Goal: Download file/media

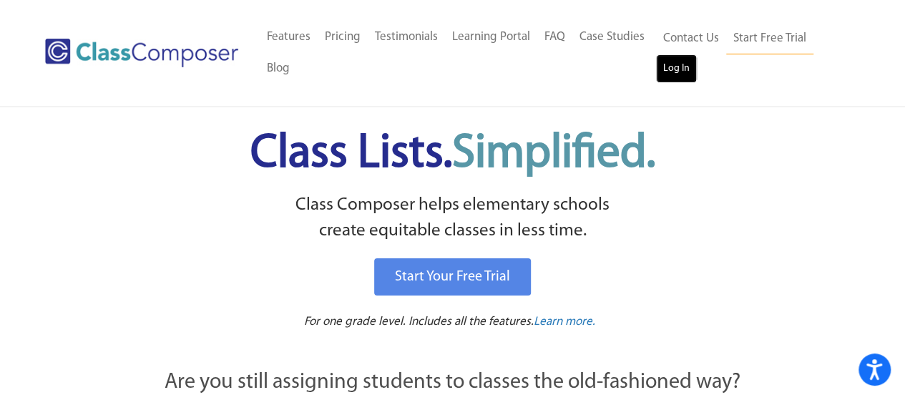
click at [679, 74] on link "Log In" at bounding box center [676, 68] width 41 height 29
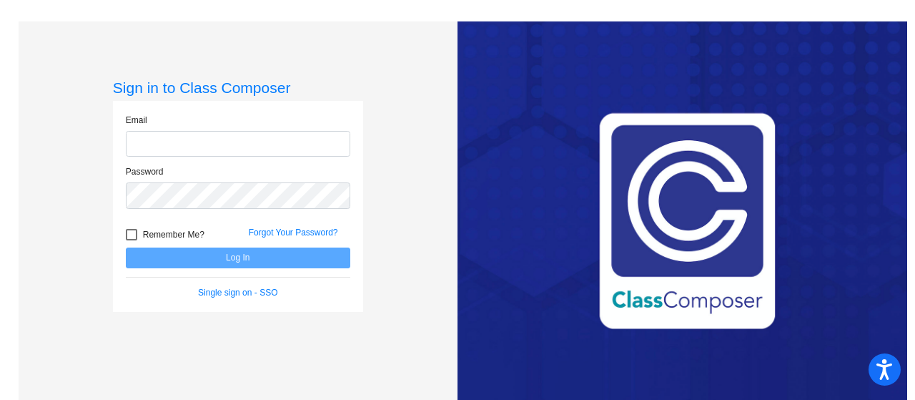
type input "skoczenl@hudson.k12.oh.us"
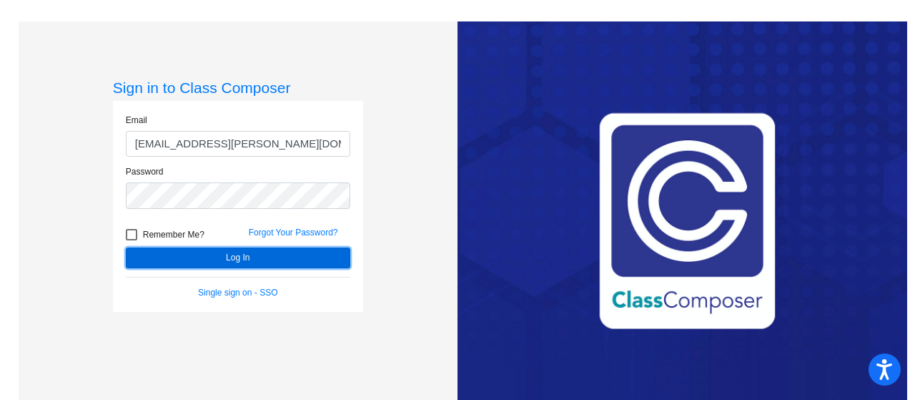
click at [239, 258] on button "Log In" at bounding box center [238, 257] width 225 height 21
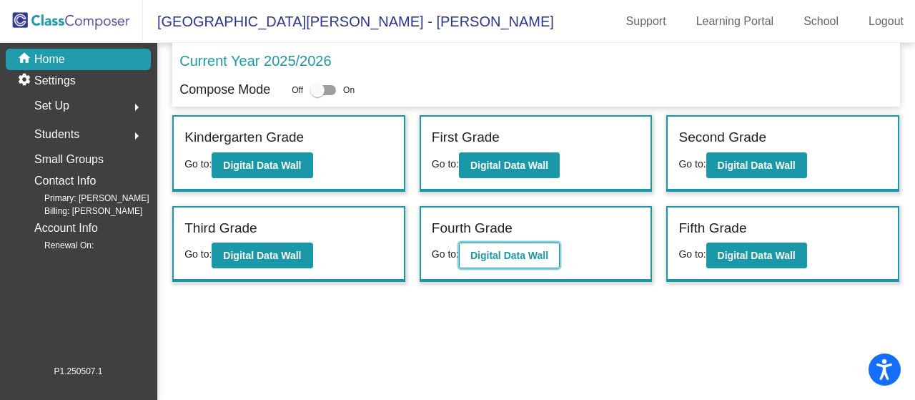
click at [499, 252] on b "Digital Data Wall" at bounding box center [510, 255] width 78 height 11
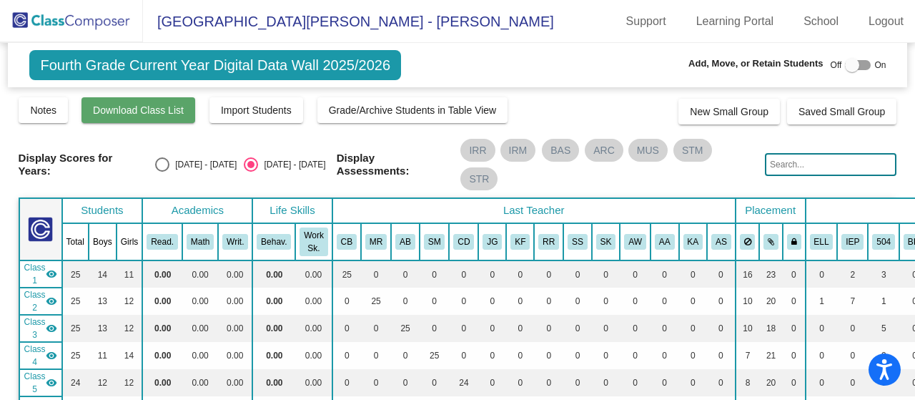
click at [132, 110] on span "Download Class List" at bounding box center [138, 109] width 91 height 11
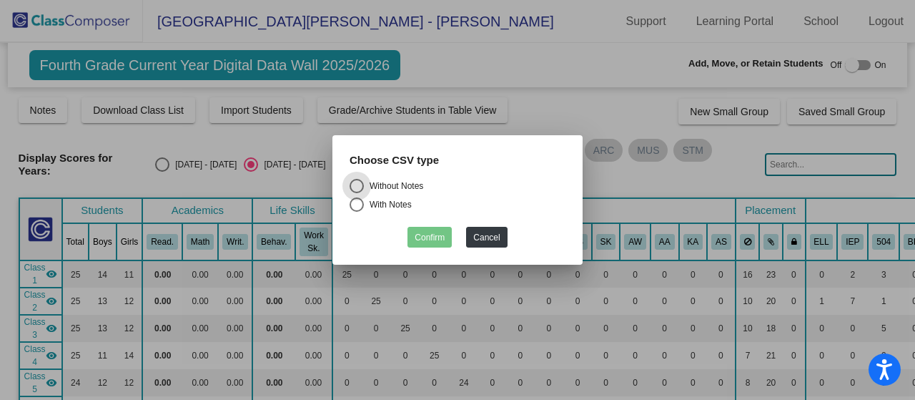
click at [378, 190] on div "Without Notes" at bounding box center [393, 186] width 59 height 13
click at [357, 193] on input "Without Notes" at bounding box center [356, 193] width 1 height 1
radio input "true"
click at [428, 238] on button "Confirm" at bounding box center [430, 237] width 44 height 21
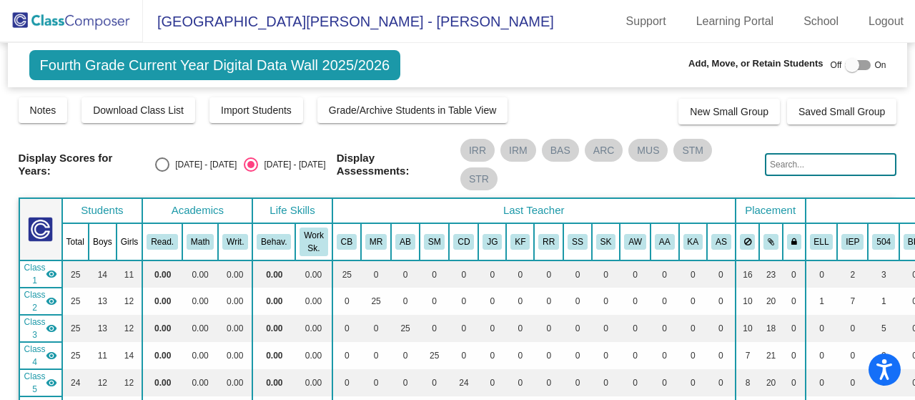
click at [49, 16] on img at bounding box center [71, 21] width 143 height 42
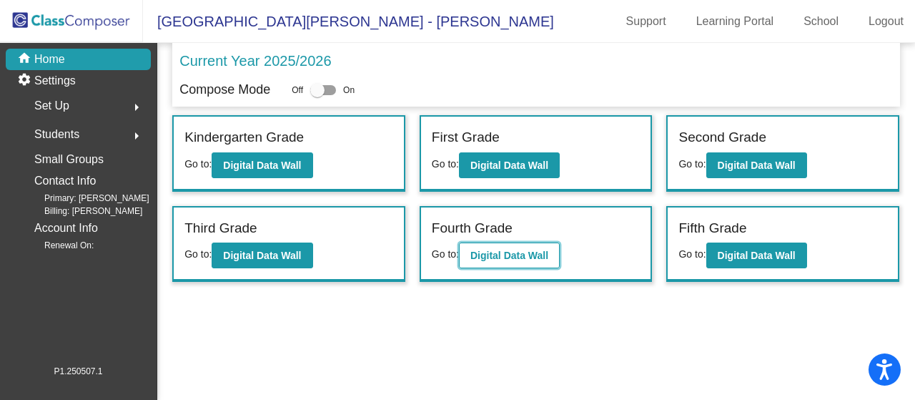
click at [508, 252] on b "Digital Data Wall" at bounding box center [510, 255] width 78 height 11
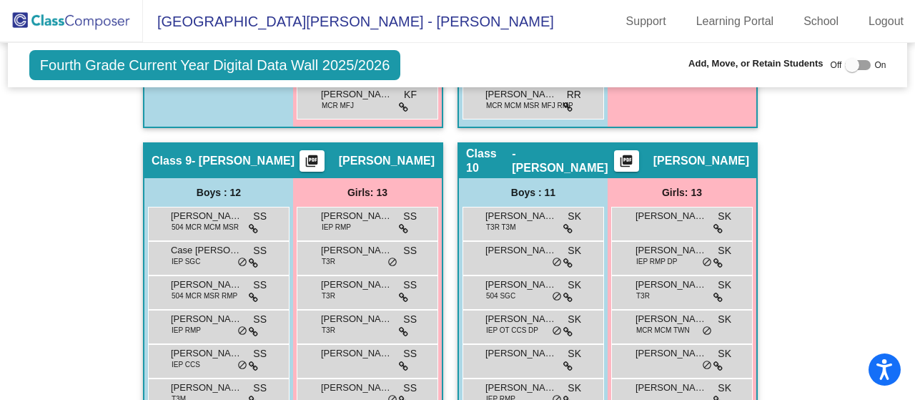
scroll to position [2798, 0]
click at [635, 159] on mat-icon "picture_as_pdf" at bounding box center [626, 164] width 17 height 20
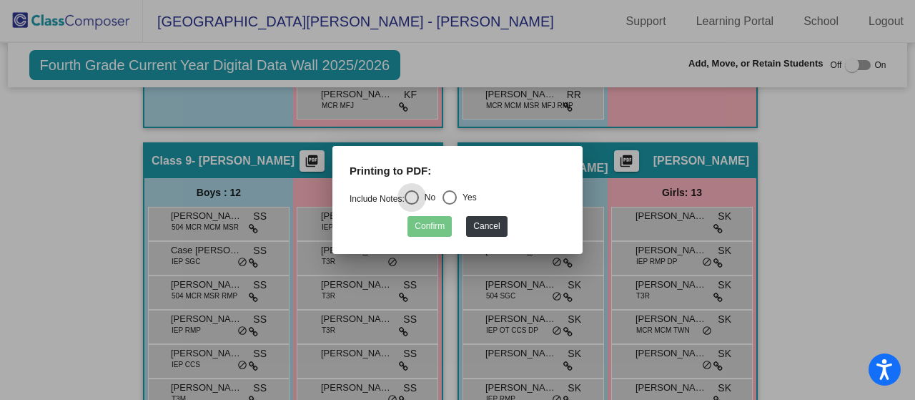
click at [457, 197] on div "Select an option" at bounding box center [450, 197] width 14 height 14
click at [450, 205] on input "Yes" at bounding box center [449, 205] width 1 height 1
radio input "true"
click at [421, 228] on button "Confirm" at bounding box center [430, 226] width 44 height 21
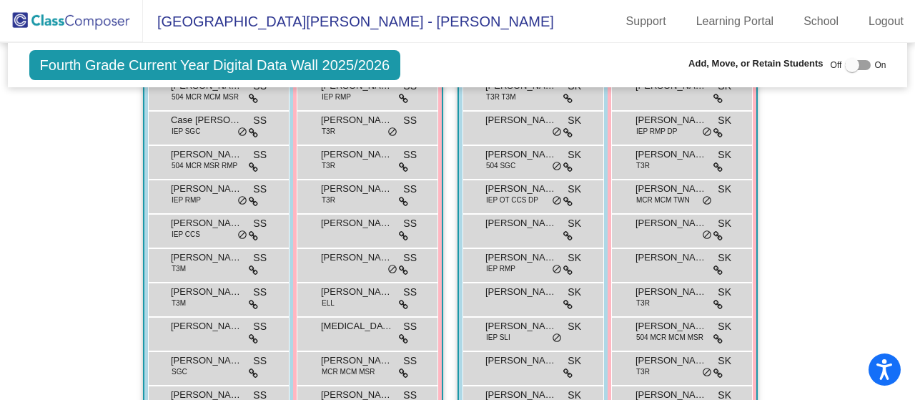
scroll to position [2930, 0]
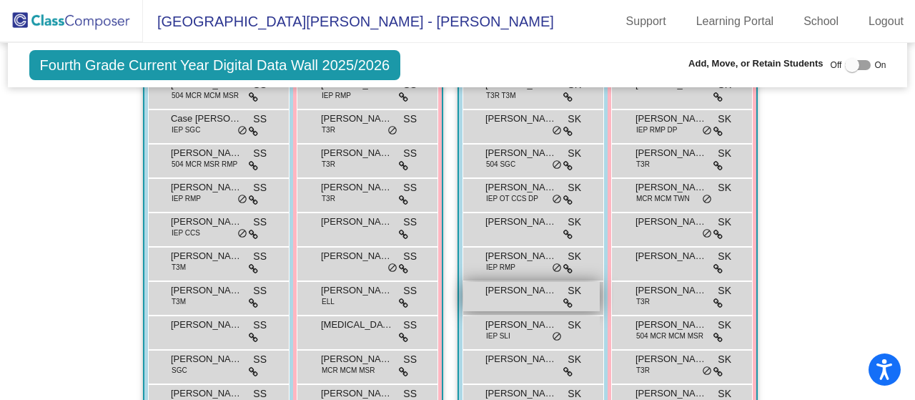
click at [505, 288] on span "Maximus McIver" at bounding box center [522, 290] width 72 height 14
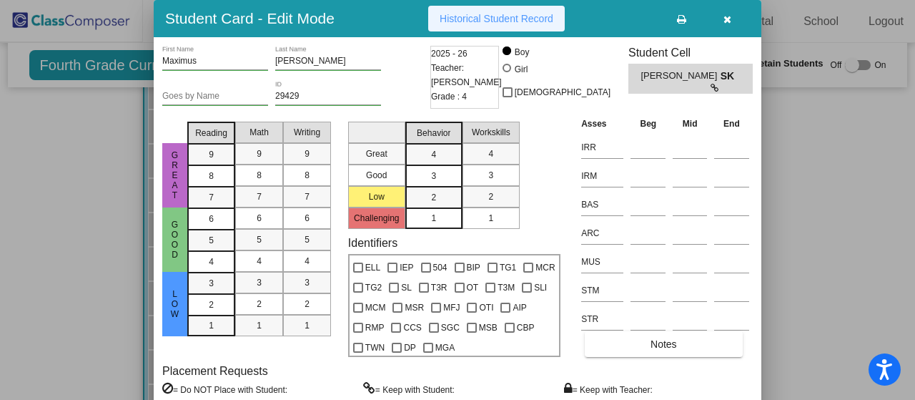
click at [489, 16] on span "Historical Student Record" at bounding box center [497, 18] width 114 height 11
click at [731, 22] on icon "button" at bounding box center [728, 19] width 8 height 10
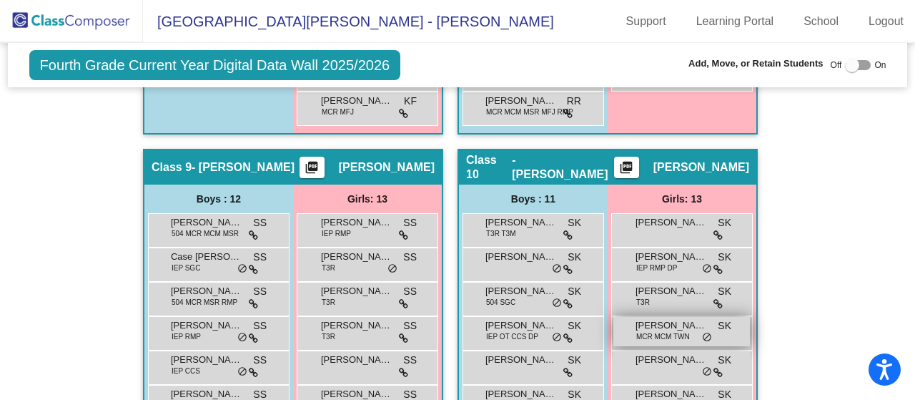
scroll to position [2792, 0]
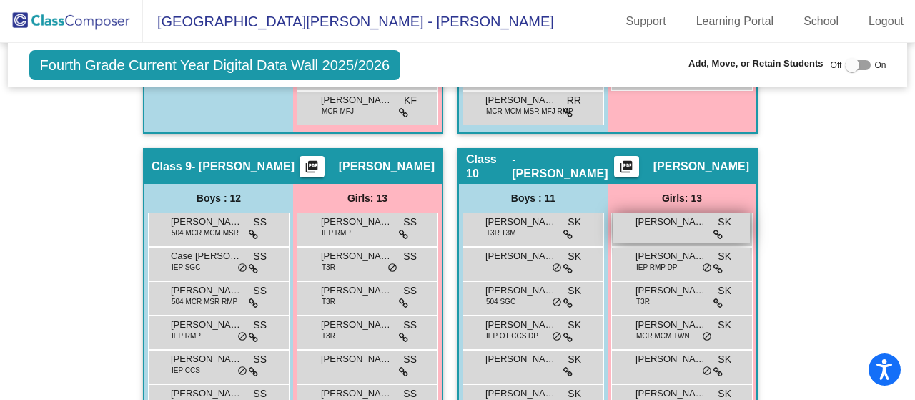
click at [654, 223] on span "Anna Lennon" at bounding box center [672, 222] width 72 height 14
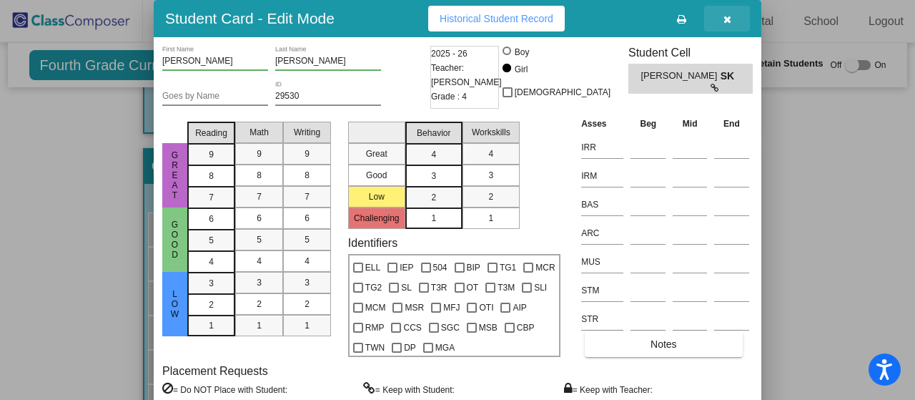
click at [730, 20] on icon "button" at bounding box center [728, 19] width 8 height 10
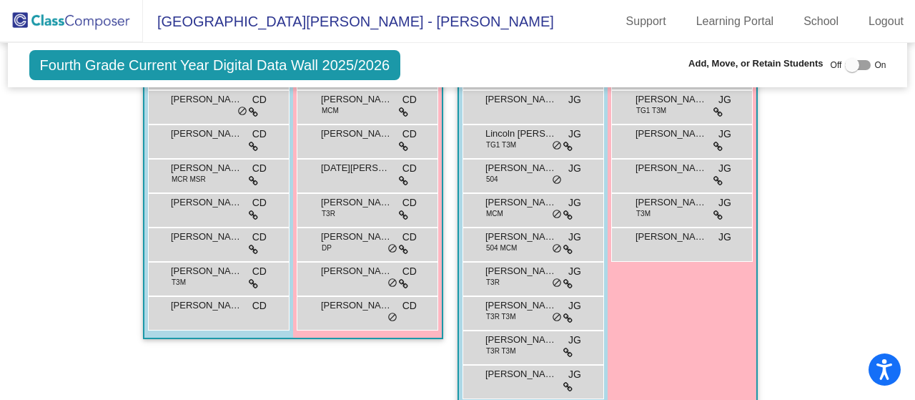
scroll to position [1781, 0]
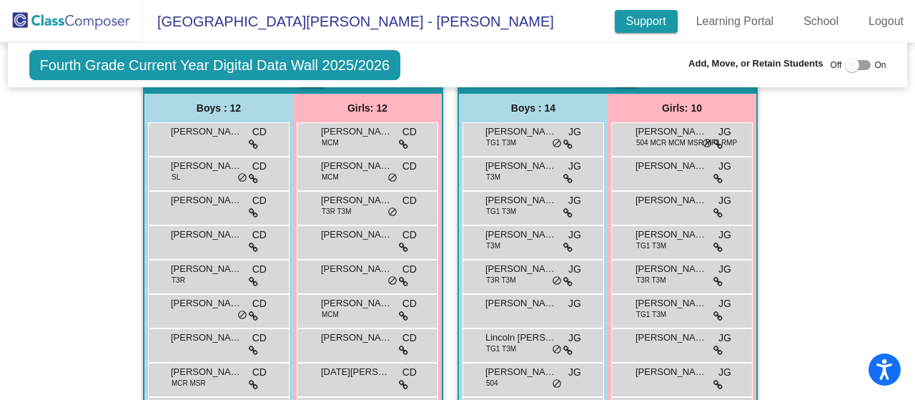
click at [654, 19] on link "Support" at bounding box center [646, 21] width 63 height 23
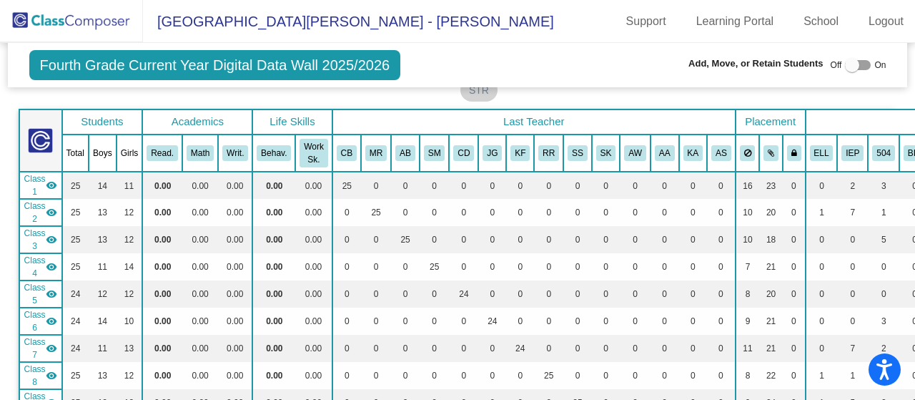
scroll to position [0, 0]
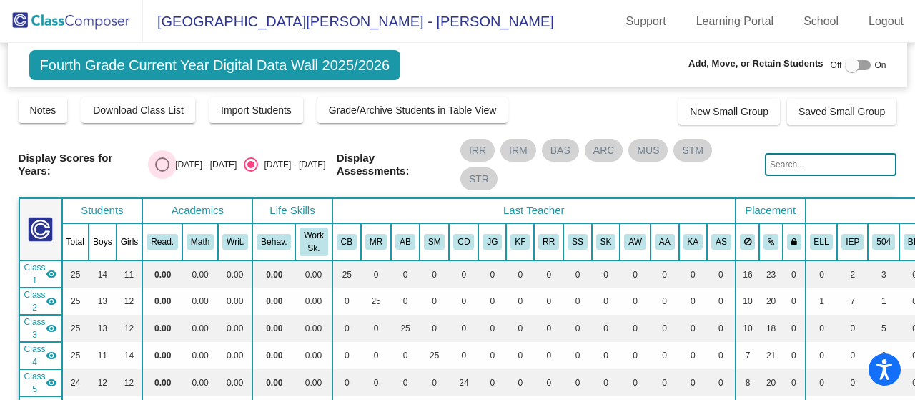
click at [162, 165] on div "Select an option" at bounding box center [162, 165] width 0 height 0
click at [162, 172] on input "2024 - 2025" at bounding box center [162, 172] width 1 height 1
radio input "true"
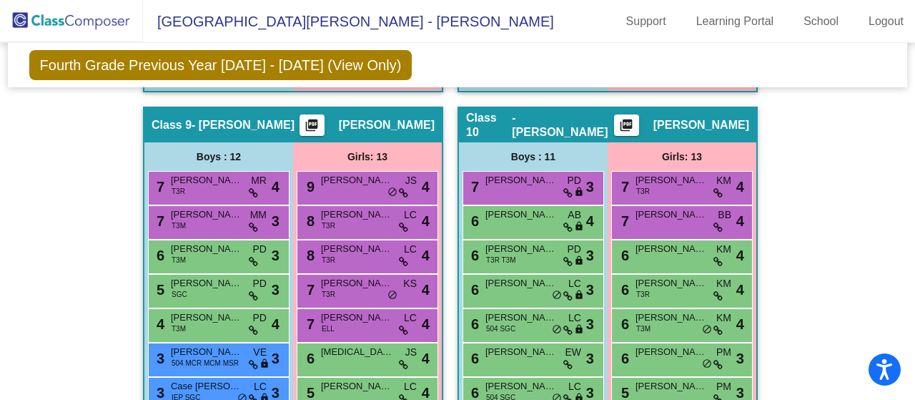
scroll to position [2838, 0]
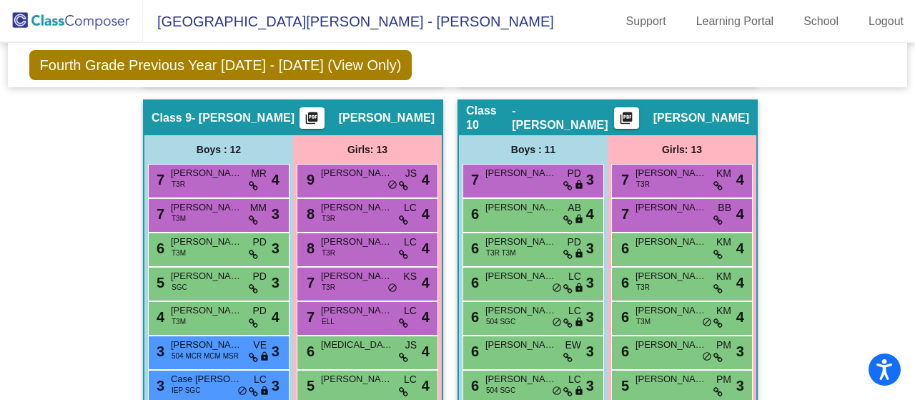
click at [635, 111] on mat-icon "picture_as_pdf" at bounding box center [626, 121] width 17 height 20
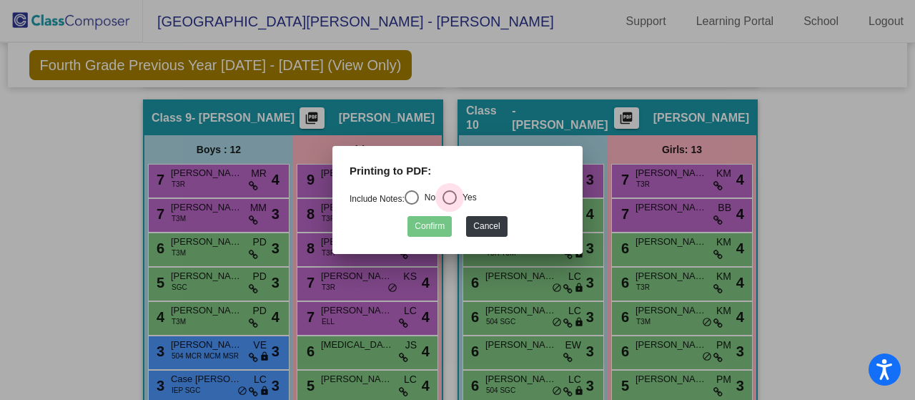
click at [462, 197] on div "Yes" at bounding box center [467, 197] width 20 height 13
click at [450, 205] on input "Yes" at bounding box center [449, 205] width 1 height 1
radio input "true"
click at [423, 231] on button "Confirm" at bounding box center [430, 226] width 44 height 21
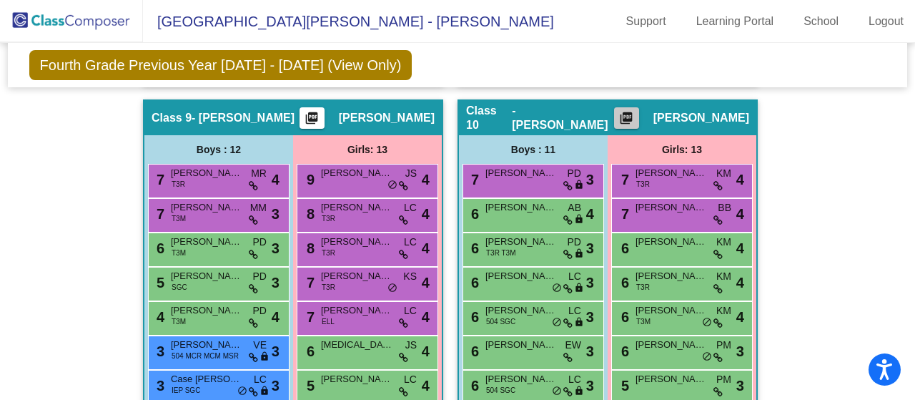
click at [635, 117] on mat-icon "picture_as_pdf" at bounding box center [626, 121] width 17 height 20
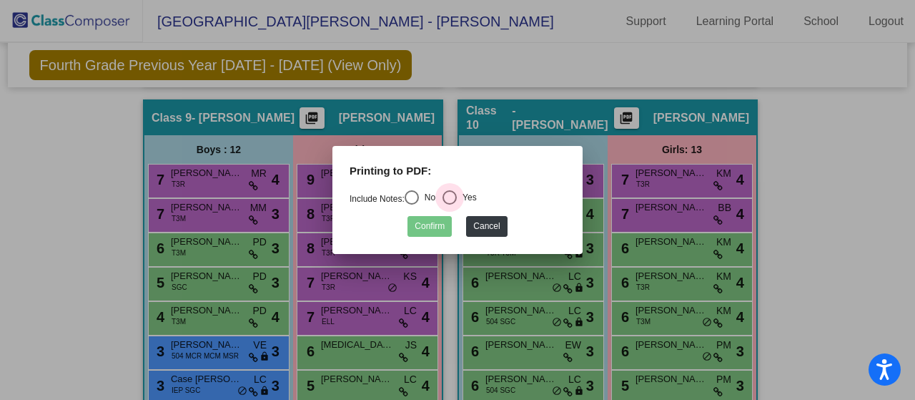
click at [457, 197] on div "Select an option" at bounding box center [450, 197] width 14 height 14
click at [450, 205] on input "Yes" at bounding box center [449, 205] width 1 height 1
radio input "true"
click at [423, 224] on button "Confirm" at bounding box center [430, 226] width 44 height 21
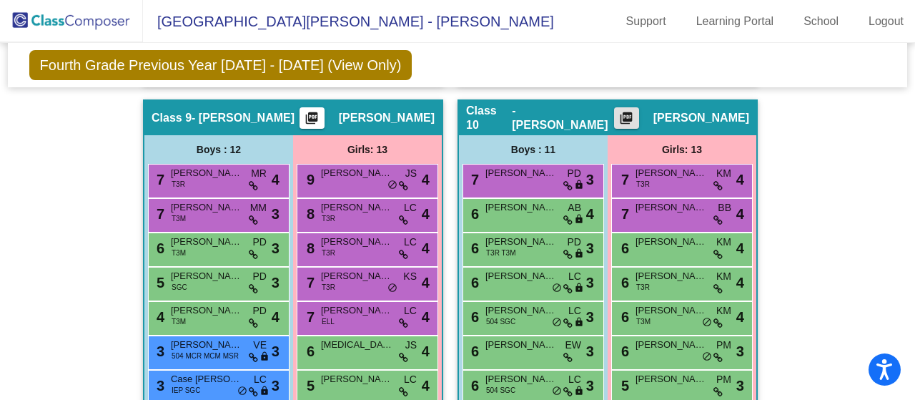
click at [635, 115] on mat-icon "picture_as_pdf" at bounding box center [626, 121] width 17 height 20
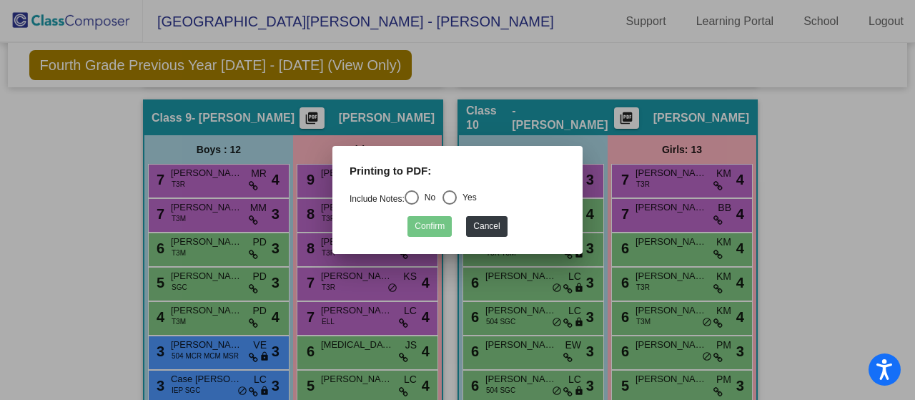
click at [413, 195] on div "Select an option" at bounding box center [412, 197] width 14 height 14
click at [412, 205] on input "No" at bounding box center [411, 205] width 1 height 1
radio input "true"
click at [423, 224] on button "Confirm" at bounding box center [430, 226] width 44 height 21
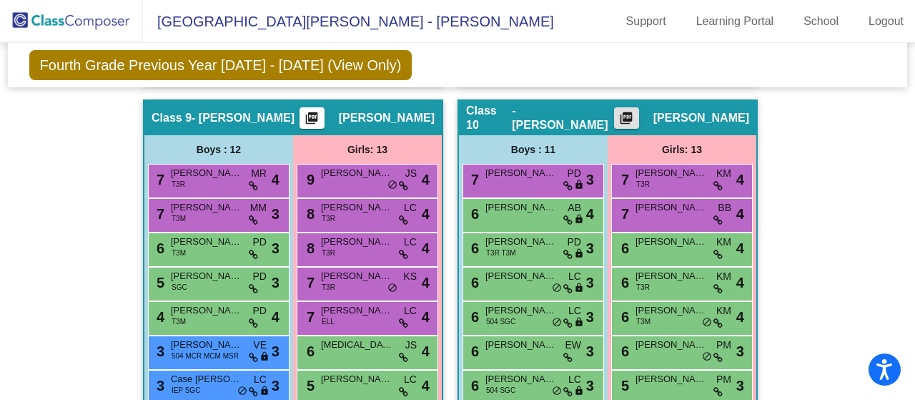
click at [635, 121] on mat-icon "picture_as_pdf" at bounding box center [626, 121] width 17 height 20
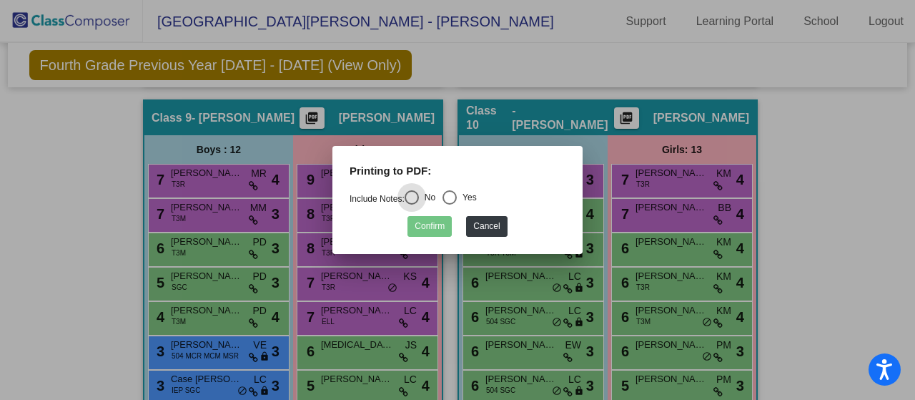
click at [454, 192] on div "Select an option" at bounding box center [450, 197] width 14 height 14
click at [450, 205] on input "Yes" at bounding box center [449, 205] width 1 height 1
radio input "true"
click at [421, 225] on button "Confirm" at bounding box center [430, 226] width 44 height 21
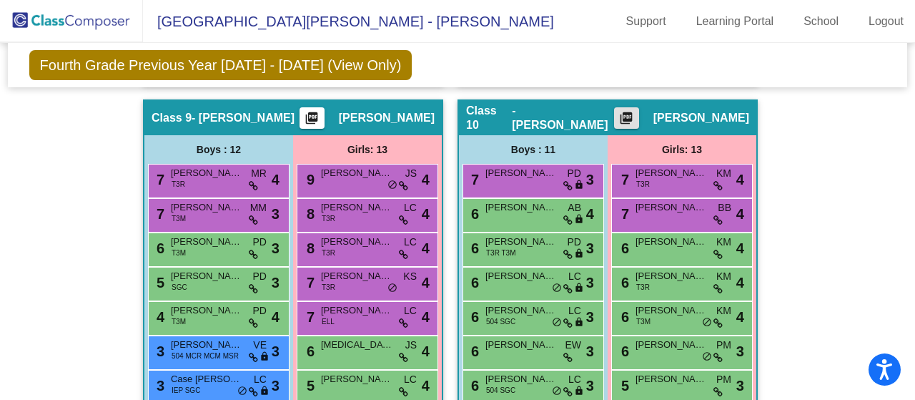
click at [320, 117] on mat-icon "picture_as_pdf" at bounding box center [311, 121] width 17 height 20
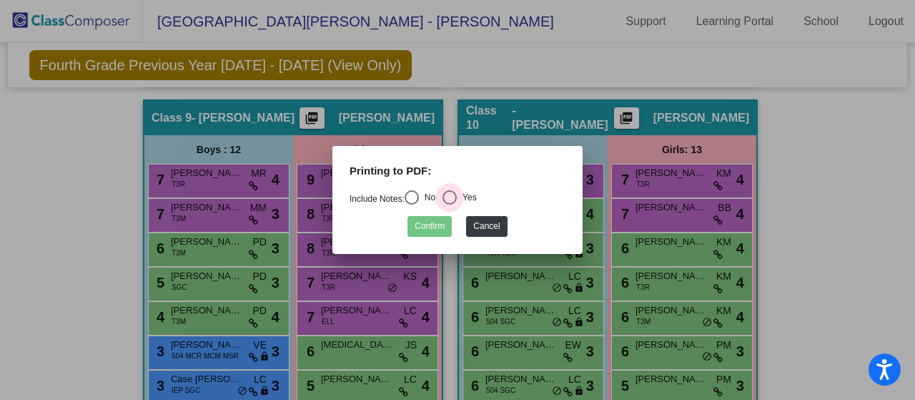
click at [456, 200] on div "Select an option" at bounding box center [450, 197] width 14 height 14
click at [450, 205] on input "Yes" at bounding box center [449, 205] width 1 height 1
radio input "true"
click at [425, 227] on button "Confirm" at bounding box center [430, 226] width 44 height 21
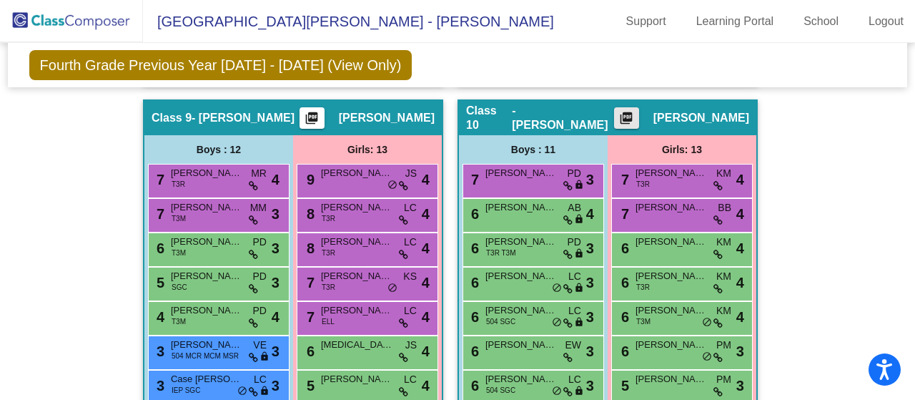
click at [635, 115] on mat-icon "picture_as_pdf" at bounding box center [626, 121] width 17 height 20
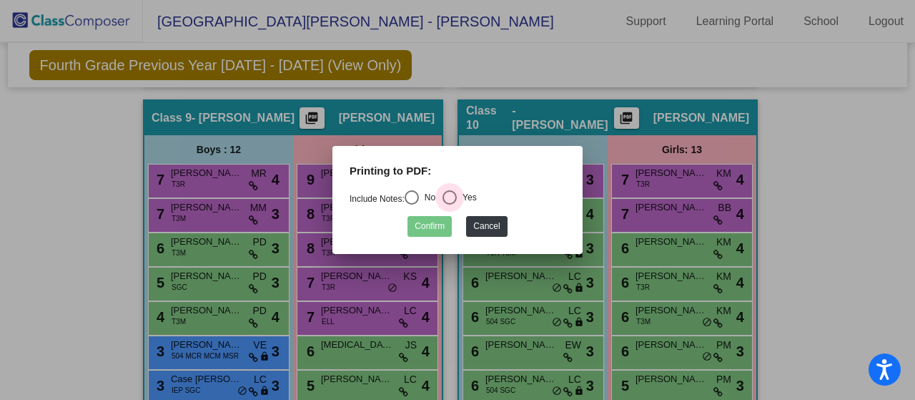
click at [457, 197] on div "Select an option" at bounding box center [450, 197] width 14 height 14
click at [450, 205] on input "Yes" at bounding box center [449, 205] width 1 height 1
radio input "true"
click at [425, 225] on button "Confirm" at bounding box center [430, 226] width 44 height 21
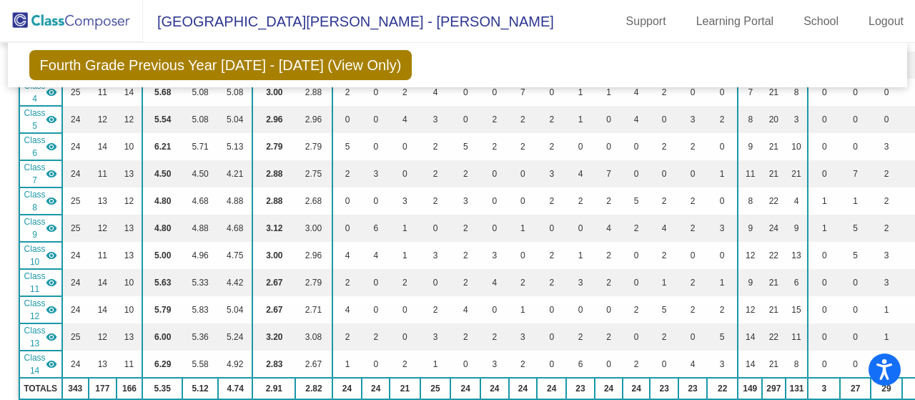
scroll to position [0, 0]
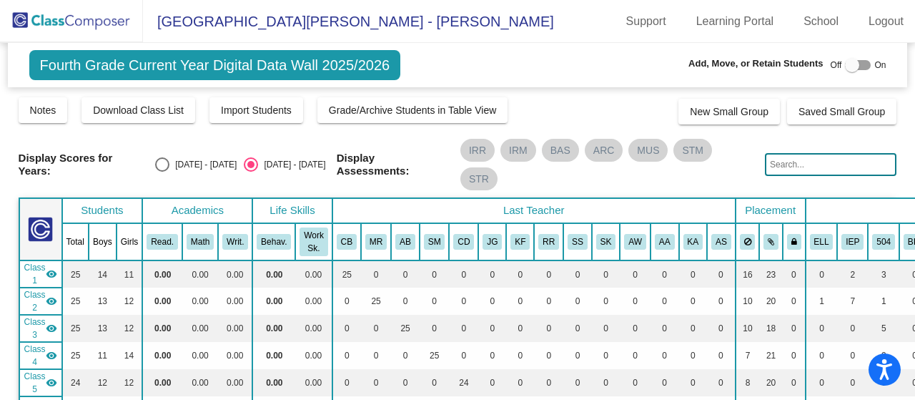
click at [185, 162] on div "[DATE] - [DATE]" at bounding box center [203, 164] width 67 height 13
click at [162, 172] on input "2024 - 2025" at bounding box center [162, 172] width 1 height 1
radio input "true"
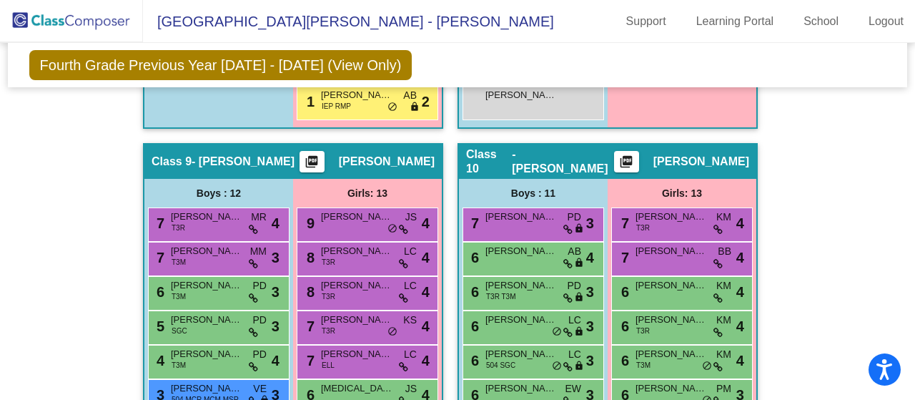
scroll to position [2795, 0]
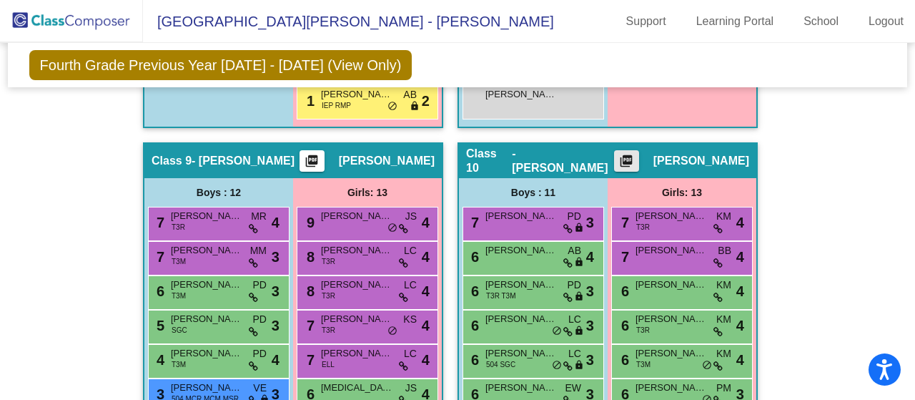
click at [635, 161] on mat-icon "picture_as_pdf" at bounding box center [626, 164] width 17 height 20
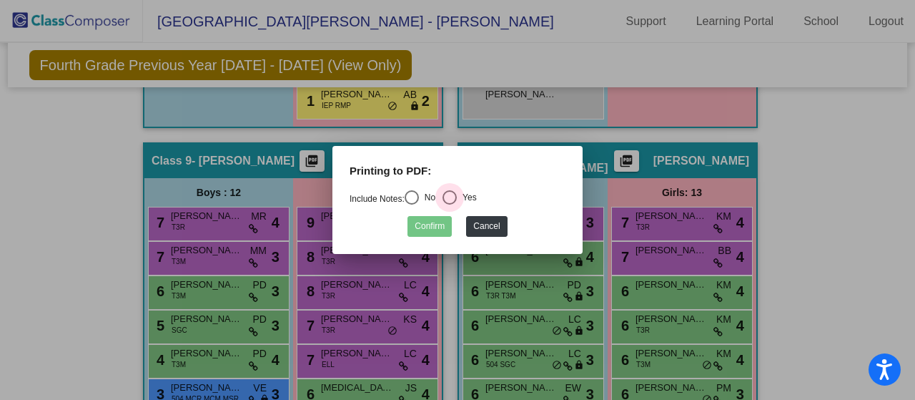
click at [451, 197] on div "Select an option" at bounding box center [450, 197] width 14 height 14
click at [450, 205] on input "Yes" at bounding box center [449, 205] width 1 height 1
radio input "true"
click at [423, 224] on button "Confirm" at bounding box center [430, 226] width 44 height 21
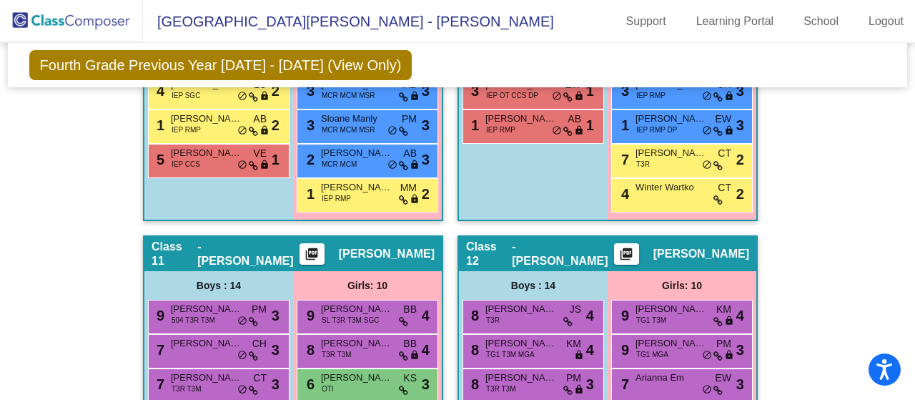
scroll to position [3236, 0]
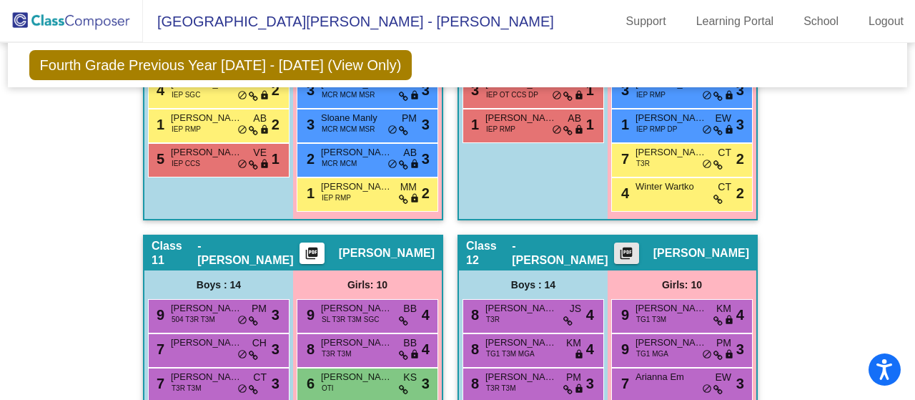
click at [634, 250] on mat-icon "picture_as_pdf" at bounding box center [626, 256] width 17 height 20
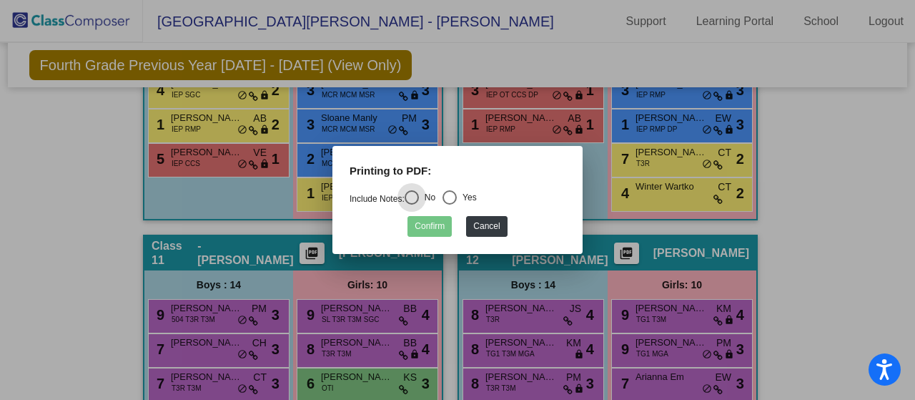
click at [455, 194] on div "Select an option" at bounding box center [450, 197] width 14 height 14
click at [450, 205] on input "Yes" at bounding box center [449, 205] width 1 height 1
radio input "true"
click at [421, 227] on button "Confirm" at bounding box center [430, 226] width 44 height 21
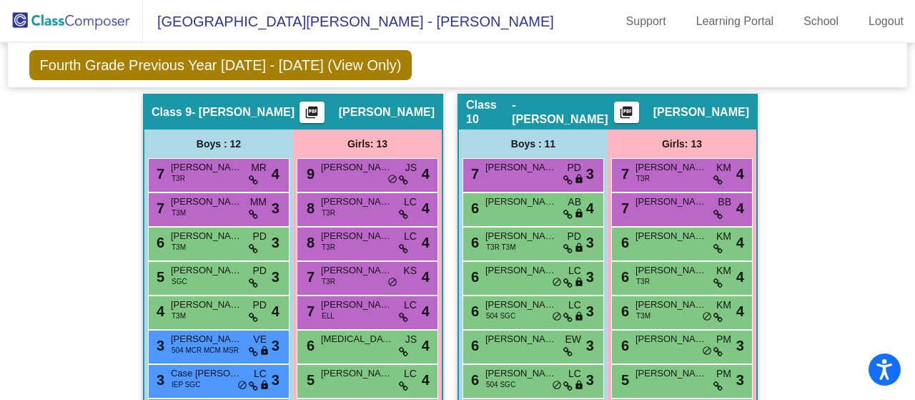
scroll to position [2843, 0]
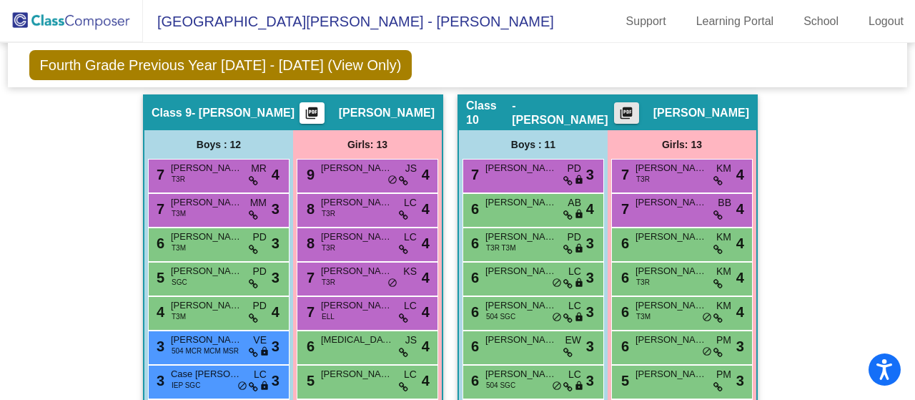
click at [635, 112] on mat-icon "picture_as_pdf" at bounding box center [626, 116] width 17 height 20
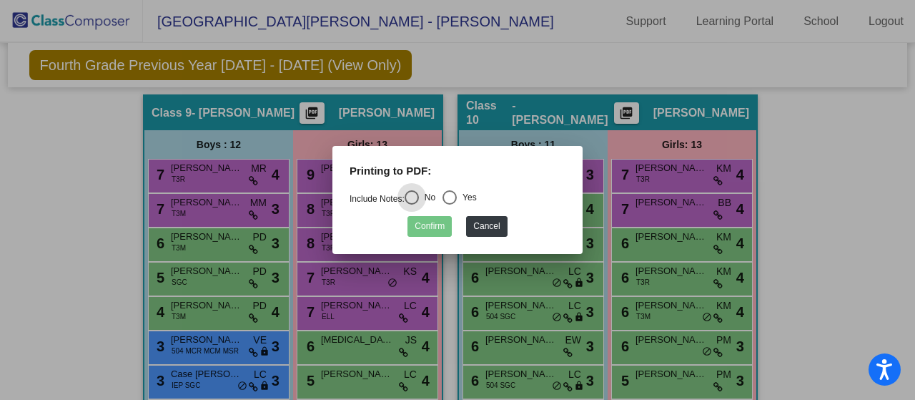
click at [457, 198] on div "Select an option" at bounding box center [450, 197] width 14 height 14
click at [450, 205] on input "Yes" at bounding box center [449, 205] width 1 height 1
radio input "true"
click at [422, 227] on button "Confirm" at bounding box center [430, 226] width 44 height 21
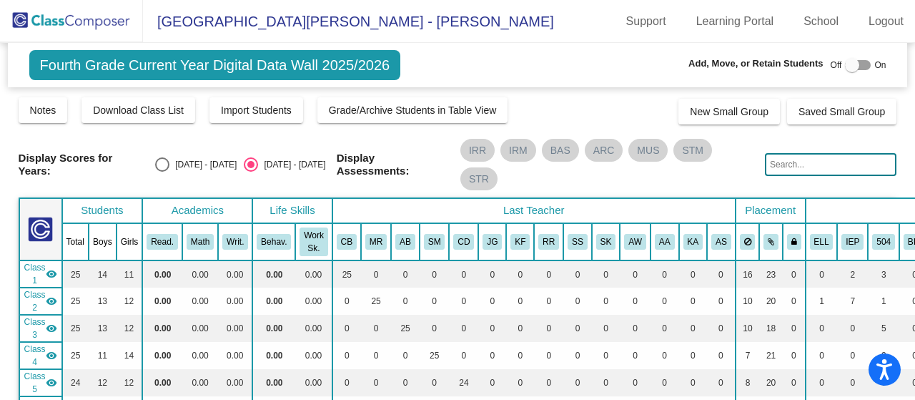
click at [167, 160] on div "Select an option" at bounding box center [162, 164] width 14 height 14
click at [162, 172] on input "2024 - 2025" at bounding box center [162, 172] width 1 height 1
radio input "true"
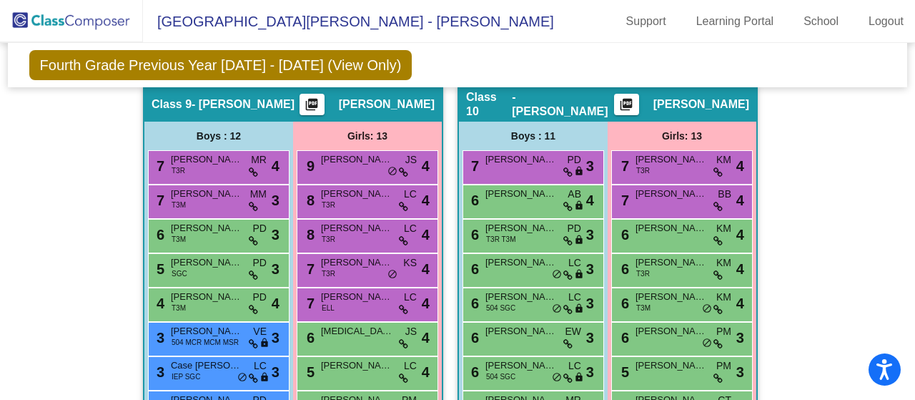
scroll to position [2854, 0]
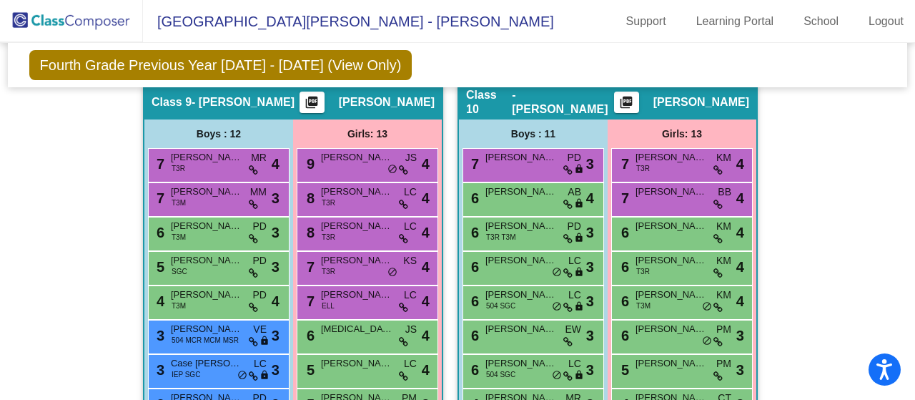
click at [635, 100] on mat-icon "picture_as_pdf" at bounding box center [626, 105] width 17 height 20
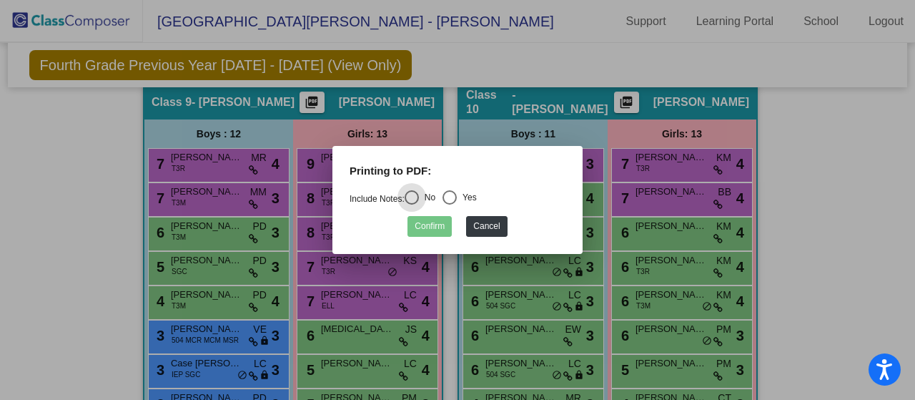
click at [451, 198] on div "Select an option" at bounding box center [450, 197] width 14 height 14
click at [450, 205] on input "Yes" at bounding box center [449, 205] width 1 height 1
radio input "true"
click at [422, 222] on button "Confirm" at bounding box center [430, 226] width 44 height 21
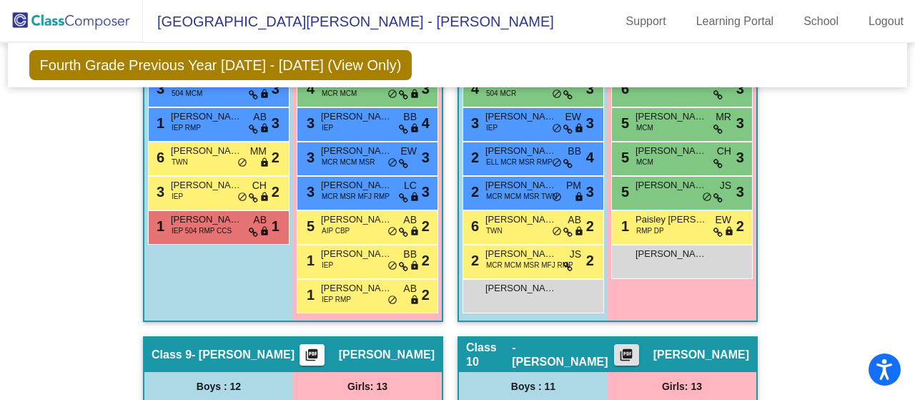
scroll to position [2608, 0]
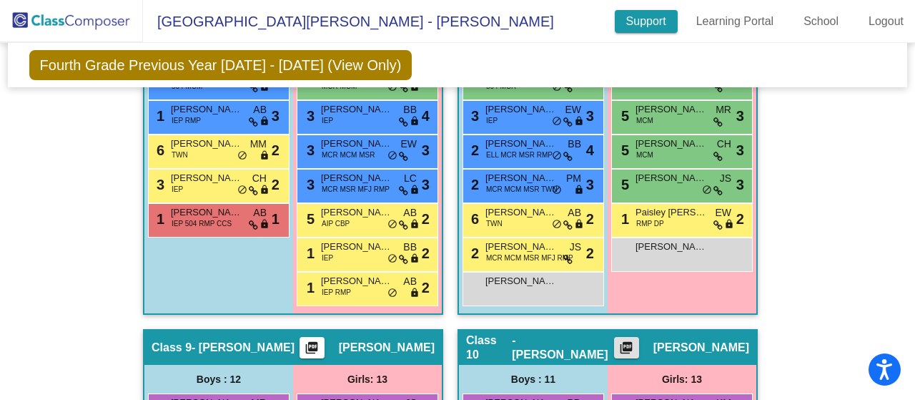
click at [642, 25] on link "Support" at bounding box center [646, 21] width 63 height 23
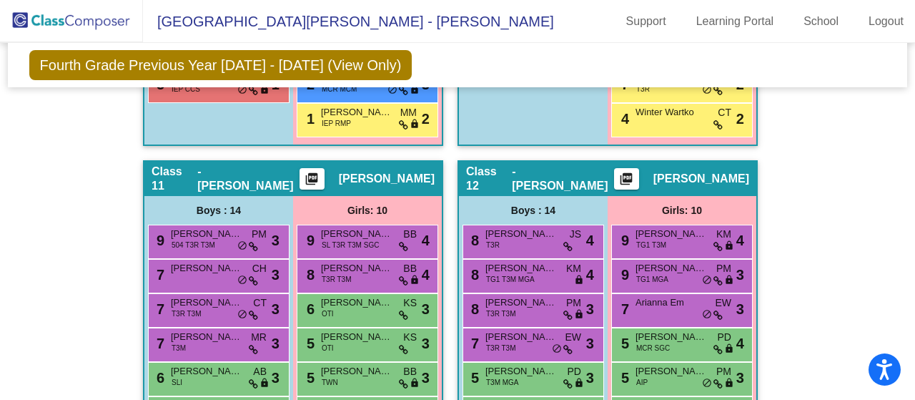
scroll to position [3312, 0]
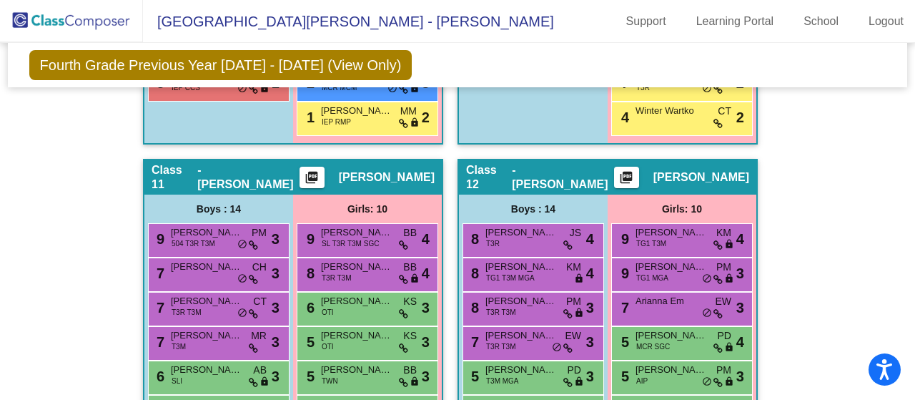
click at [315, 179] on mat-icon "picture_as_pdf" at bounding box center [311, 180] width 17 height 20
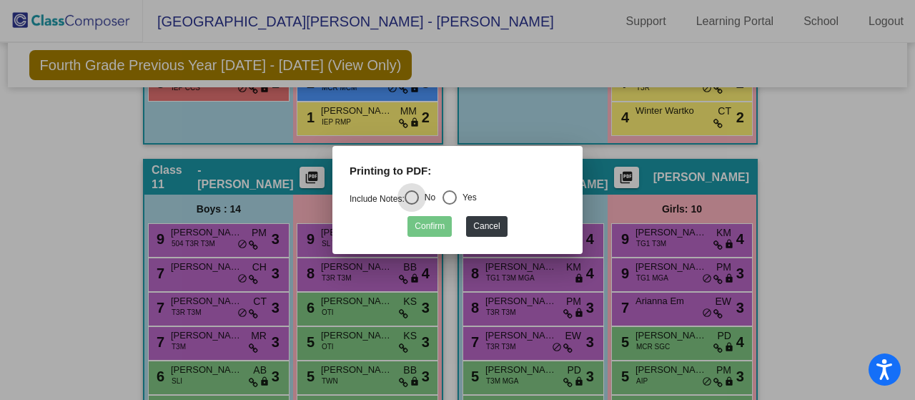
click at [457, 195] on div "Select an option" at bounding box center [450, 197] width 14 height 14
click at [450, 205] on input "Yes" at bounding box center [449, 205] width 1 height 1
radio input "true"
click at [426, 223] on button "Confirm" at bounding box center [430, 226] width 44 height 21
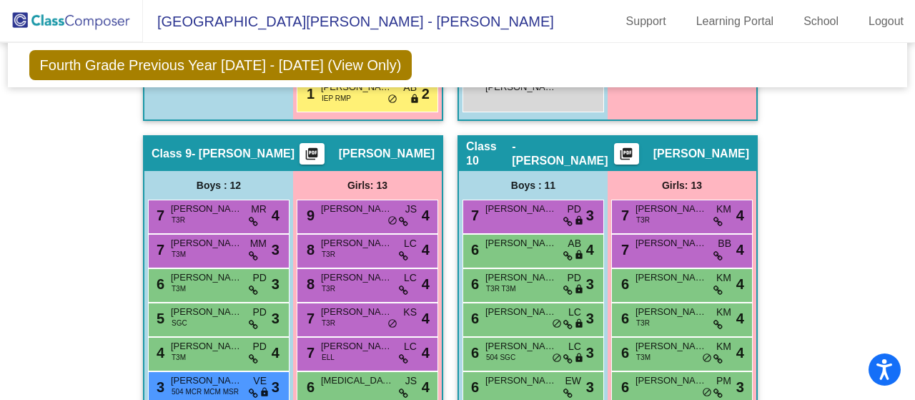
scroll to position [2802, 0]
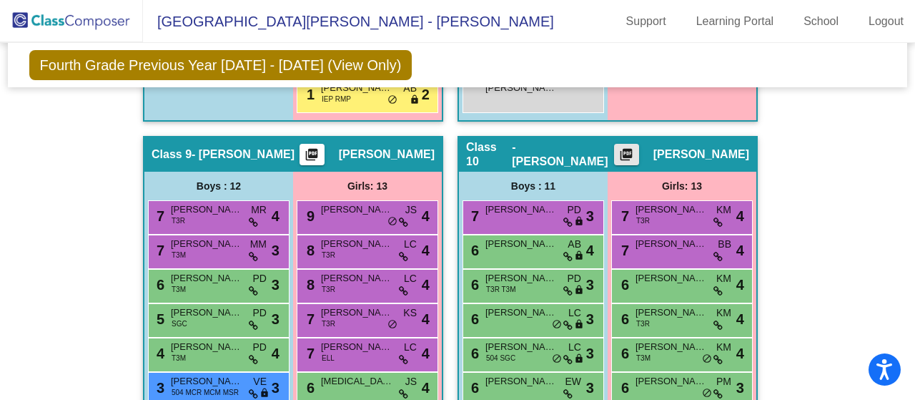
click at [635, 155] on mat-icon "picture_as_pdf" at bounding box center [626, 157] width 17 height 20
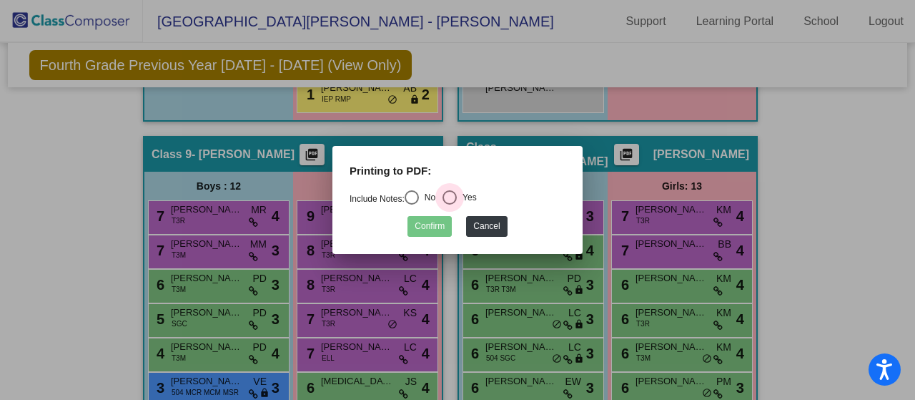
click at [451, 202] on div "Select an option" at bounding box center [450, 197] width 14 height 14
click at [450, 205] on input "Yes" at bounding box center [449, 205] width 1 height 1
radio input "true"
click at [421, 228] on button "Confirm" at bounding box center [430, 226] width 44 height 21
